Goal: Communication & Community: Answer question/provide support

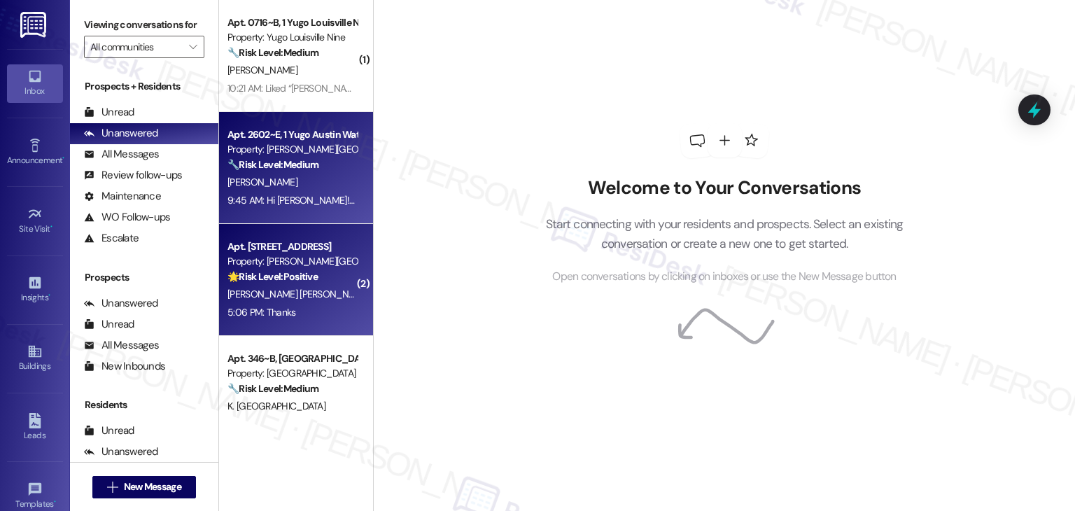
click at [305, 290] on div "[PERSON_NAME] [PERSON_NAME]" at bounding box center [292, 295] width 132 height 18
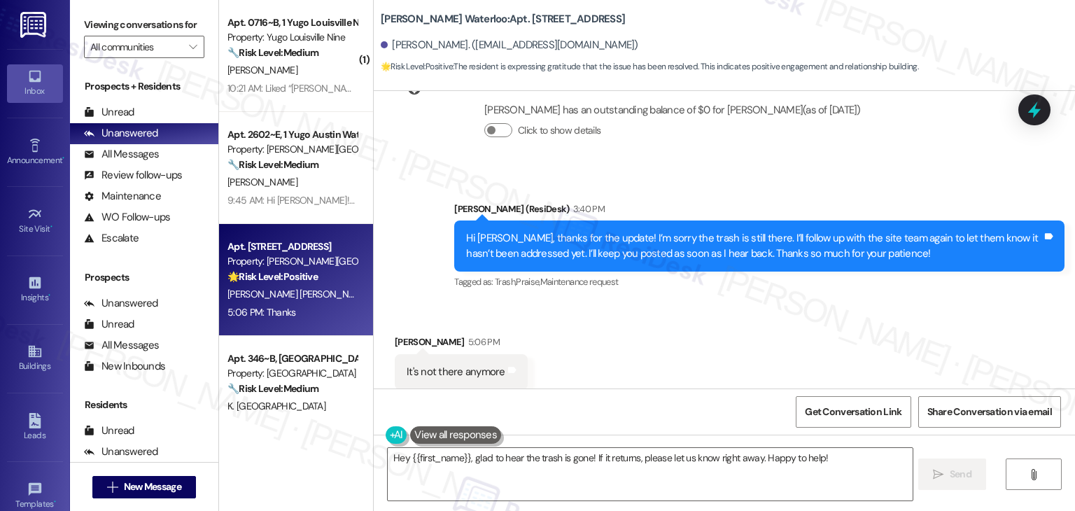
scroll to position [4388, 0]
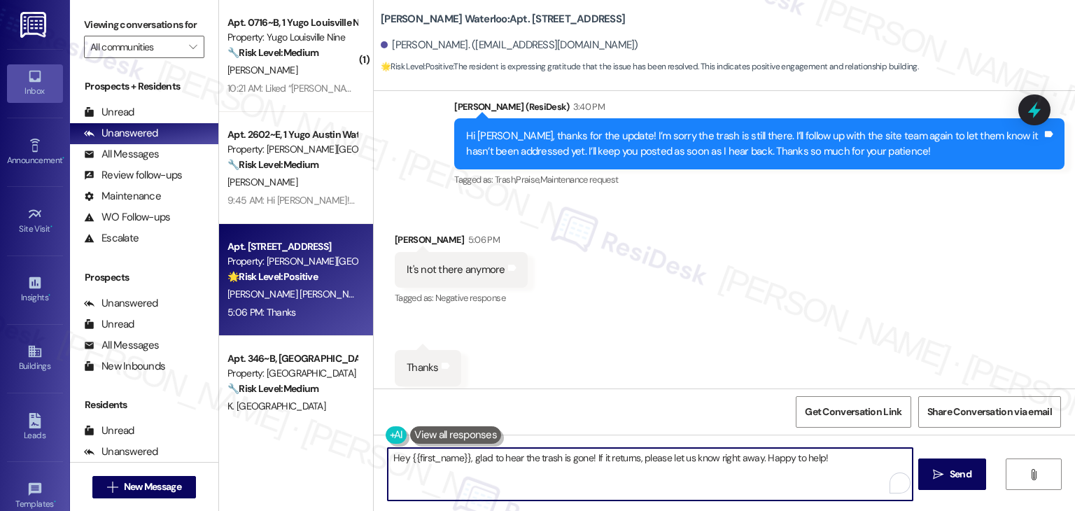
drag, startPoint x: 470, startPoint y: 461, endPoint x: 385, endPoint y: 460, distance: 85.4
click at [388, 460] on textarea "Hey {{first_name}}, glad to hear the trash is gone! If it returns, please let u…" at bounding box center [650, 474] width 524 height 53
drag, startPoint x: 671, startPoint y: 460, endPoint x: 629, endPoint y: 459, distance: 42.0
click at [629, 459] on textarea "Glad to hear the trash is gone! If it returns, please let us know right away. H…" at bounding box center [648, 474] width 524 height 53
click at [738, 456] on textarea "Glad to hear the trash is gone! If it returns, please let us know . Happy to he…" at bounding box center [648, 474] width 524 height 53
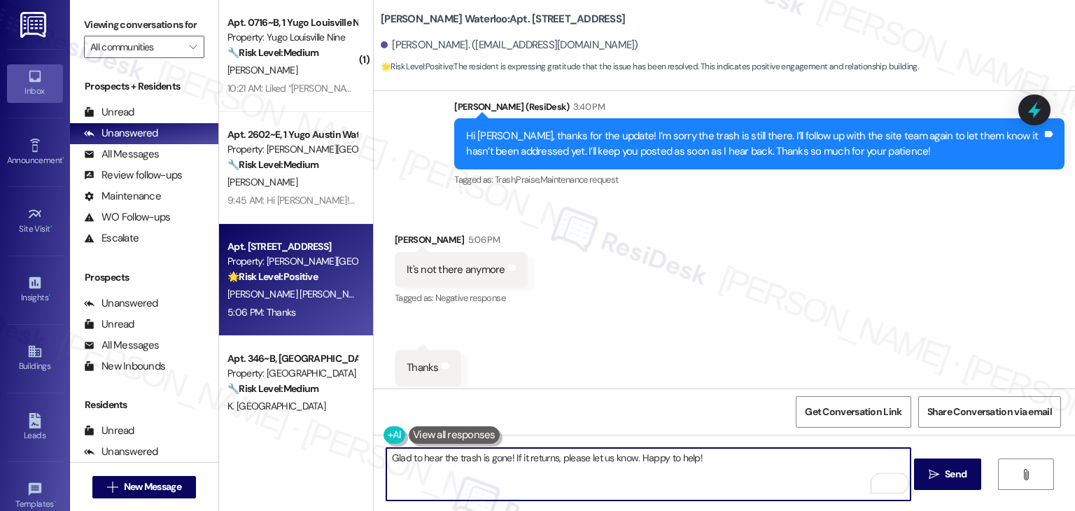
click at [715, 455] on textarea "Glad to hear the trash is gone! If it returns, please let us know. Happy to hel…" at bounding box center [648, 474] width 524 height 53
type textarea "Glad to hear the trash is gone! If it returns, please let us know. Happy to hel…"
click at [950, 474] on span "Send" at bounding box center [956, 474] width 22 height 15
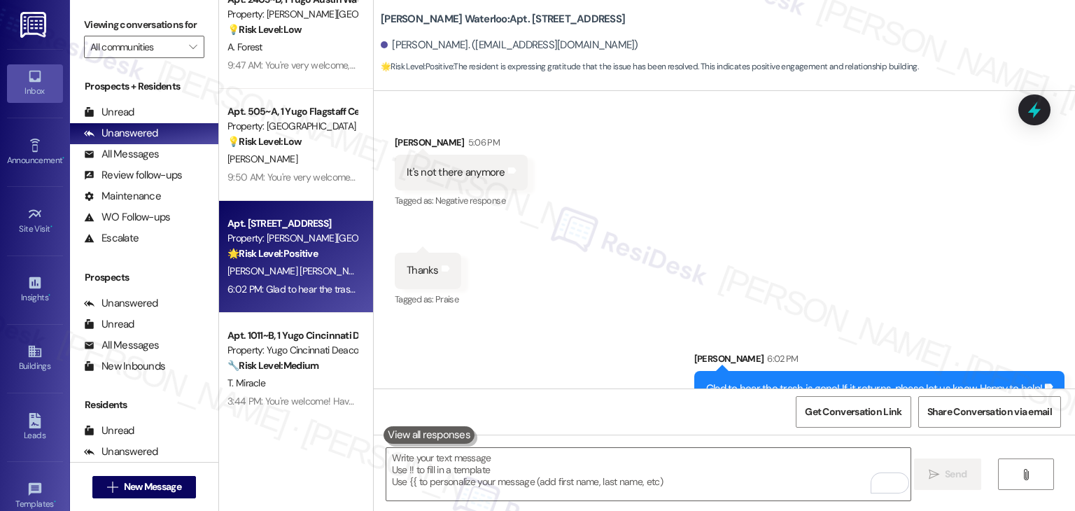
scroll to position [1157, 0]
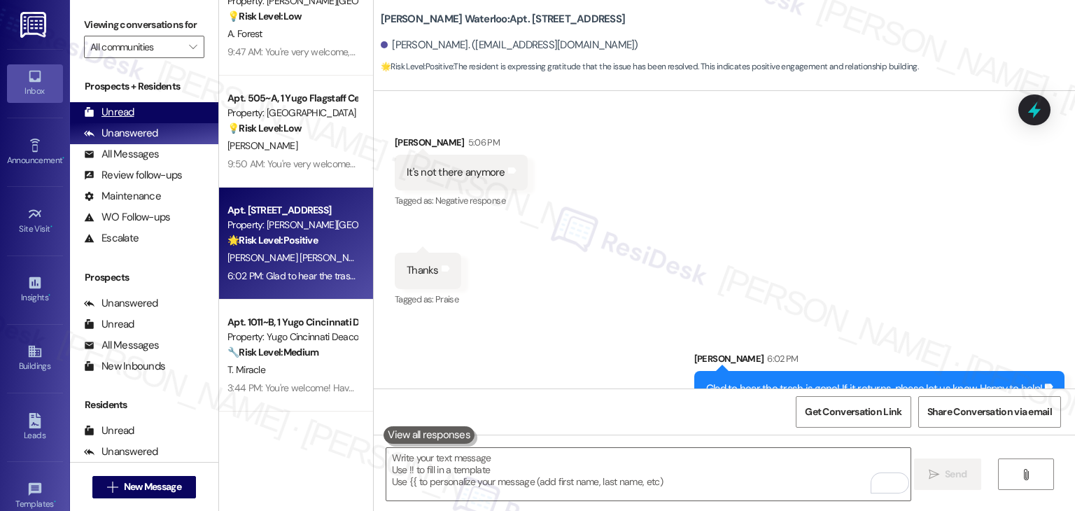
click at [142, 112] on div "Unread (0)" at bounding box center [144, 112] width 148 height 21
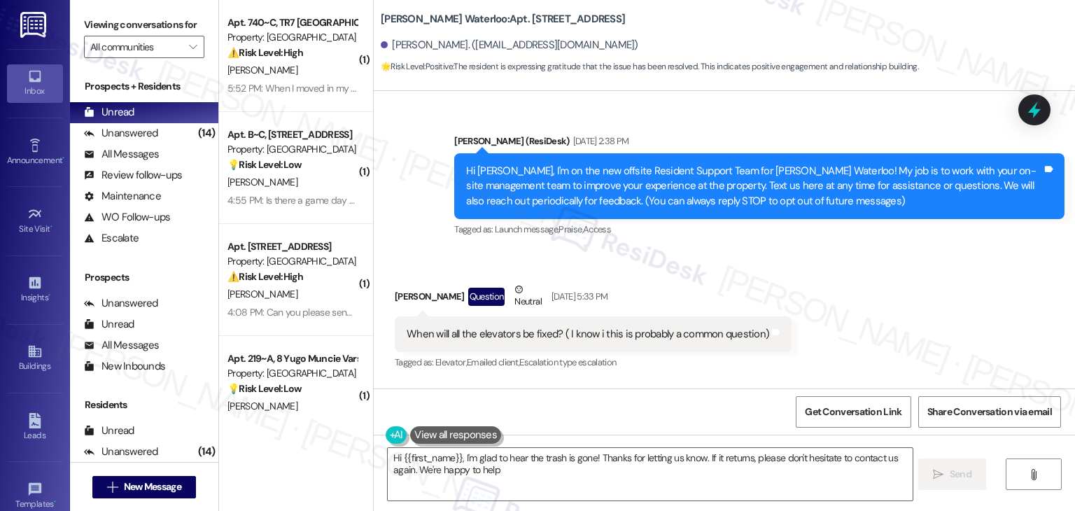
type textarea "Hi {{first_name}}, I'm glad to hear the trash is gone! Thanks for letting us kn…"
